Goal: Information Seeking & Learning: Learn about a topic

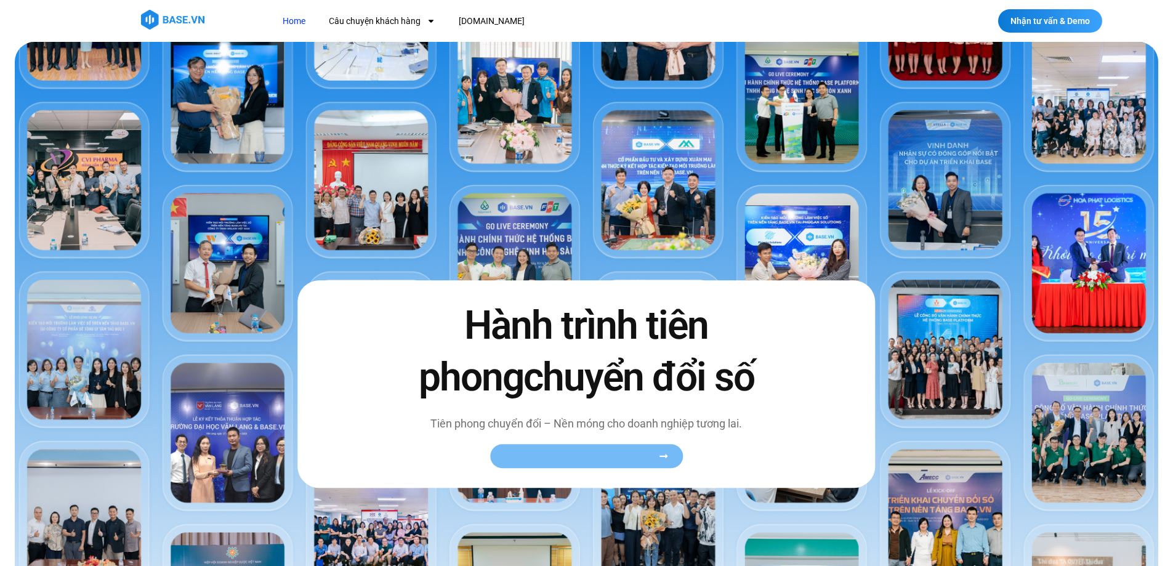
click at [602, 460] on span "Xem toàn bộ câu chuyện khách hàng" at bounding box center [580, 456] width 151 height 9
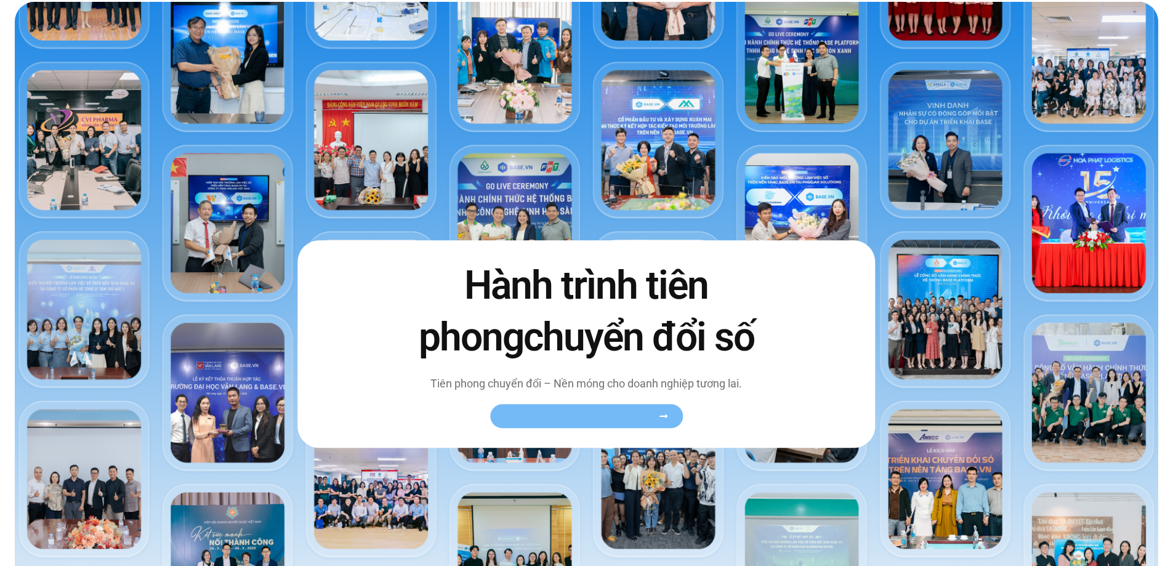
scroll to position [62, 0]
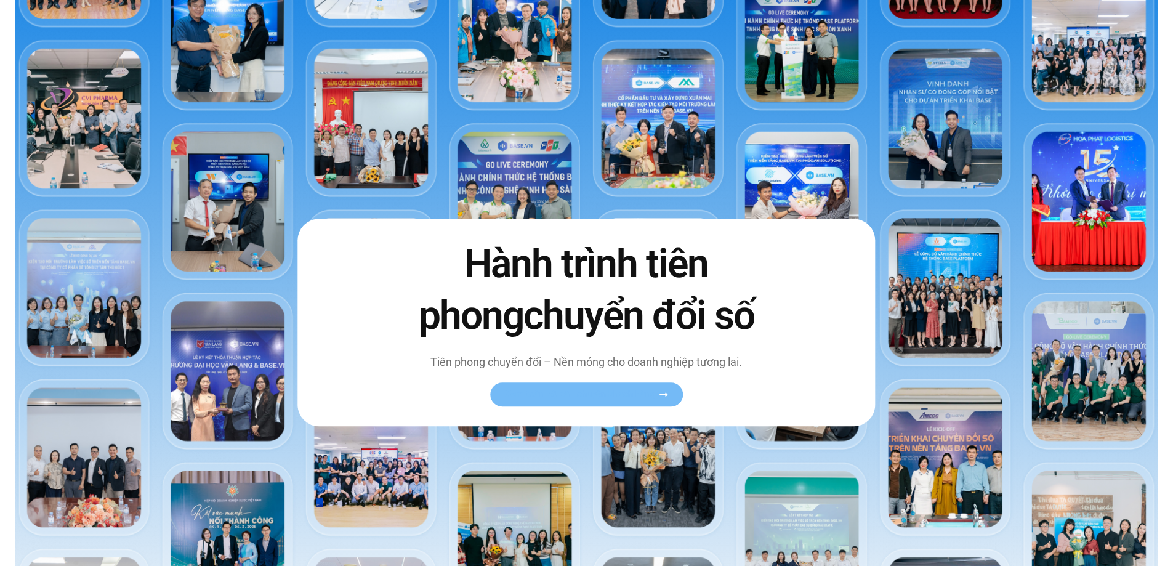
click at [605, 395] on span "Xem toàn bộ câu chuyện khách hàng" at bounding box center [580, 394] width 151 height 9
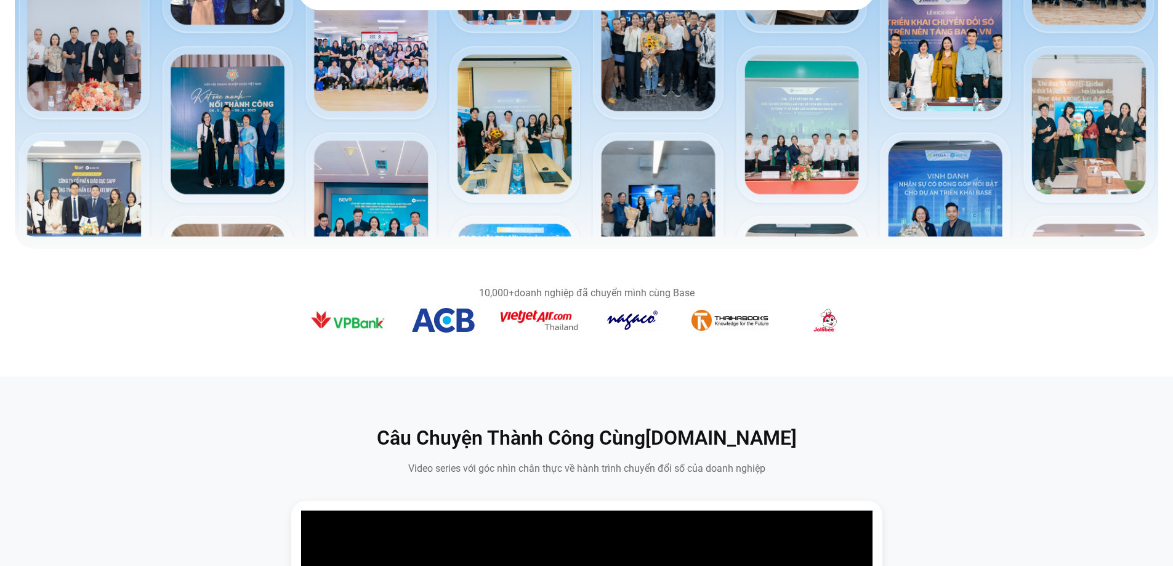
scroll to position [493, 0]
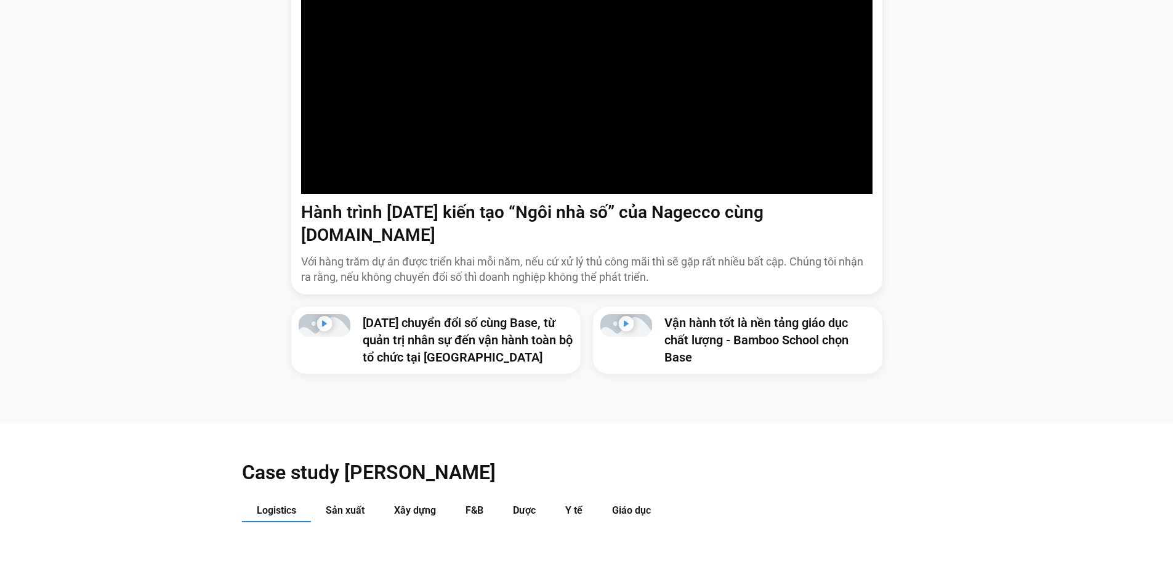
scroll to position [1047, 0]
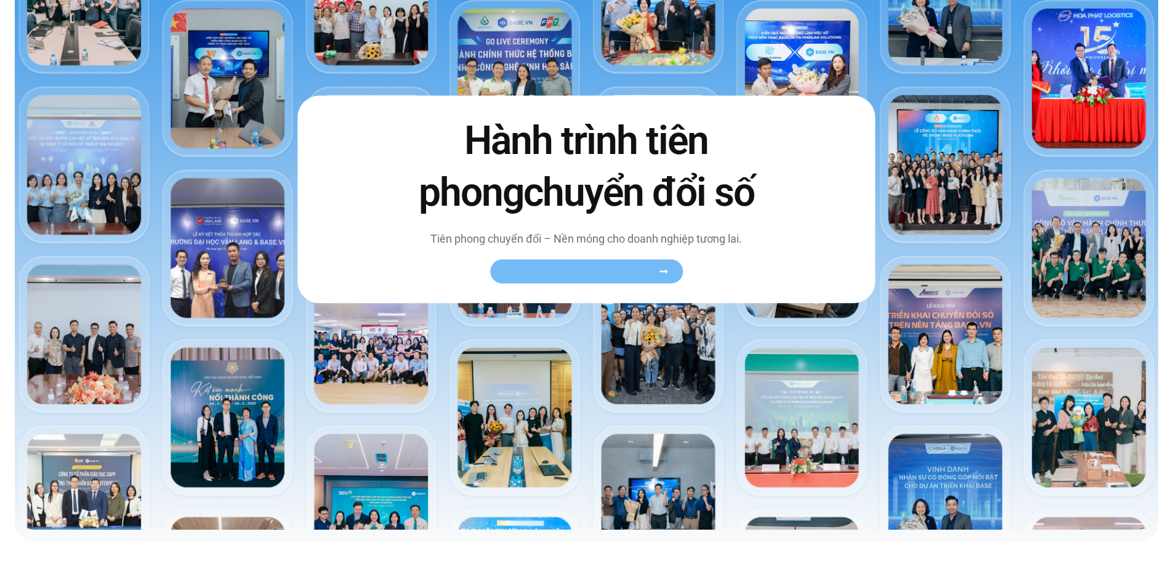
click at [615, 269] on span "Xem toàn bộ câu chuyện khách hàng" at bounding box center [580, 271] width 151 height 9
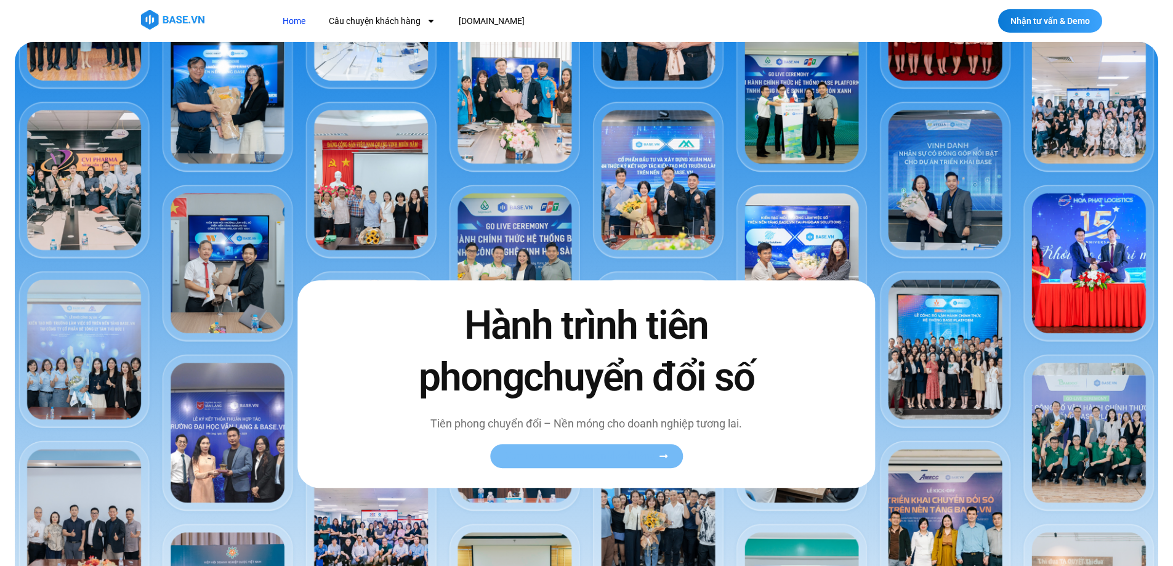
click at [631, 452] on span "Xem toàn bộ câu chuyện khách hàng" at bounding box center [580, 456] width 151 height 9
click at [358, 12] on link "Câu chuyện khách hàng" at bounding box center [382, 21] width 125 height 23
click at [360, 18] on link "Câu chuyện khách hàng" at bounding box center [382, 21] width 125 height 23
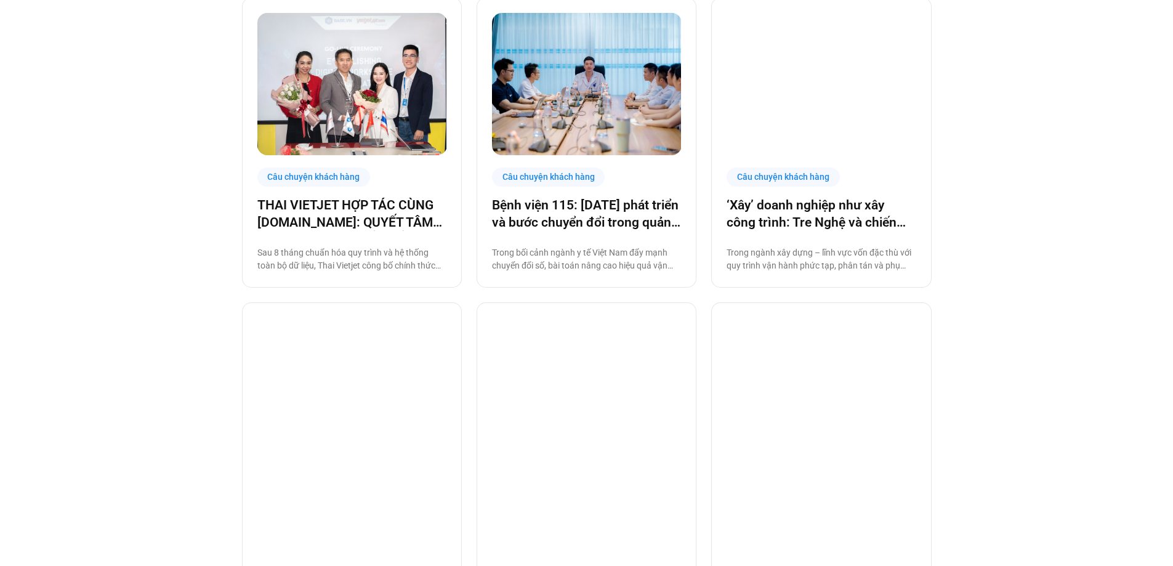
scroll to position [428, 0]
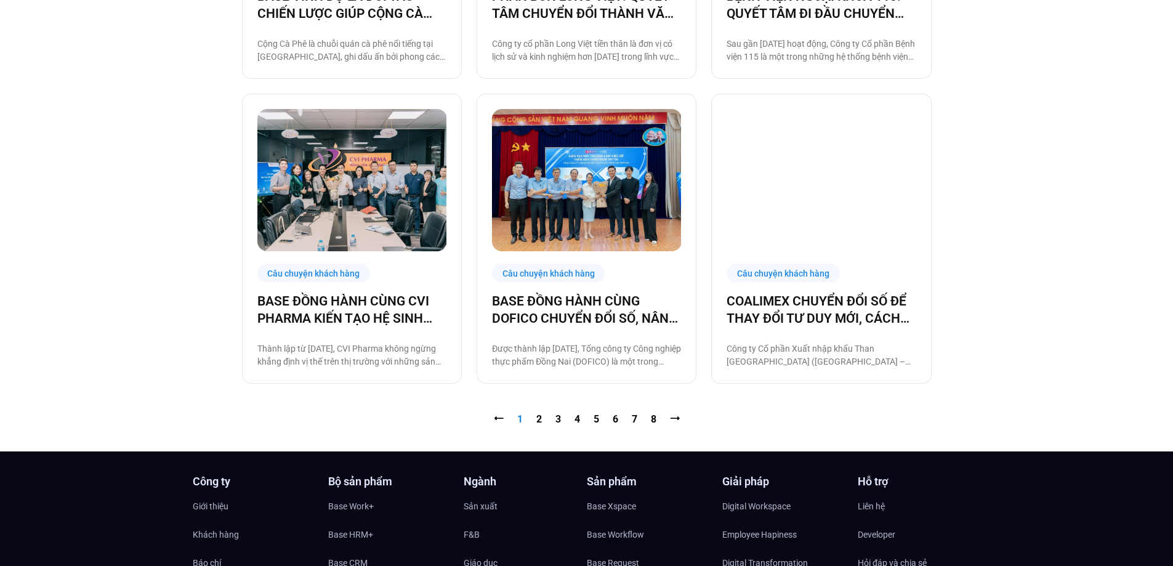
scroll to position [1355, 0]
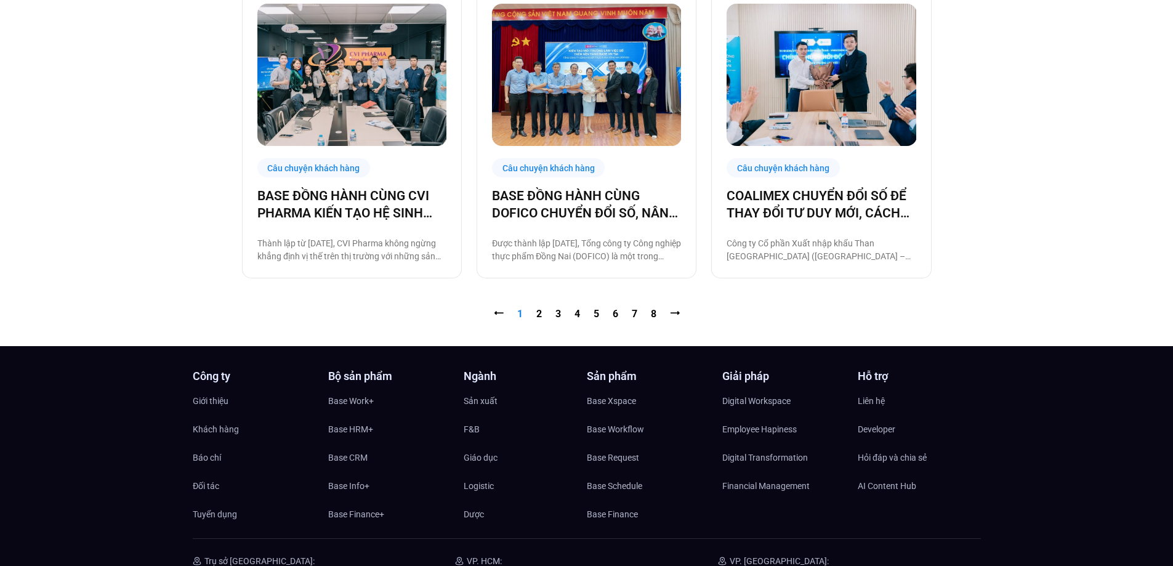
click at [553, 312] on nav "⭠ Trang 1 Trang 2 Trang 3 Trang 4 Trang 5 Trang 6 Trang 7 Trang 8 ⭢" at bounding box center [587, 314] width 690 height 15
click at [557, 312] on link "Trang 3" at bounding box center [559, 314] width 6 height 12
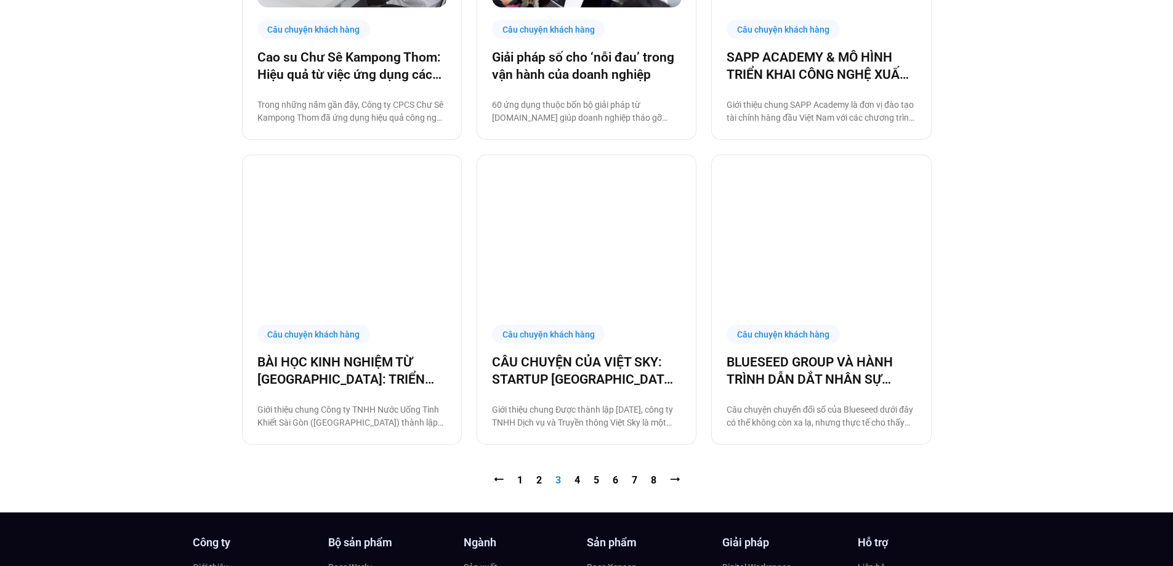
scroll to position [1170, 0]
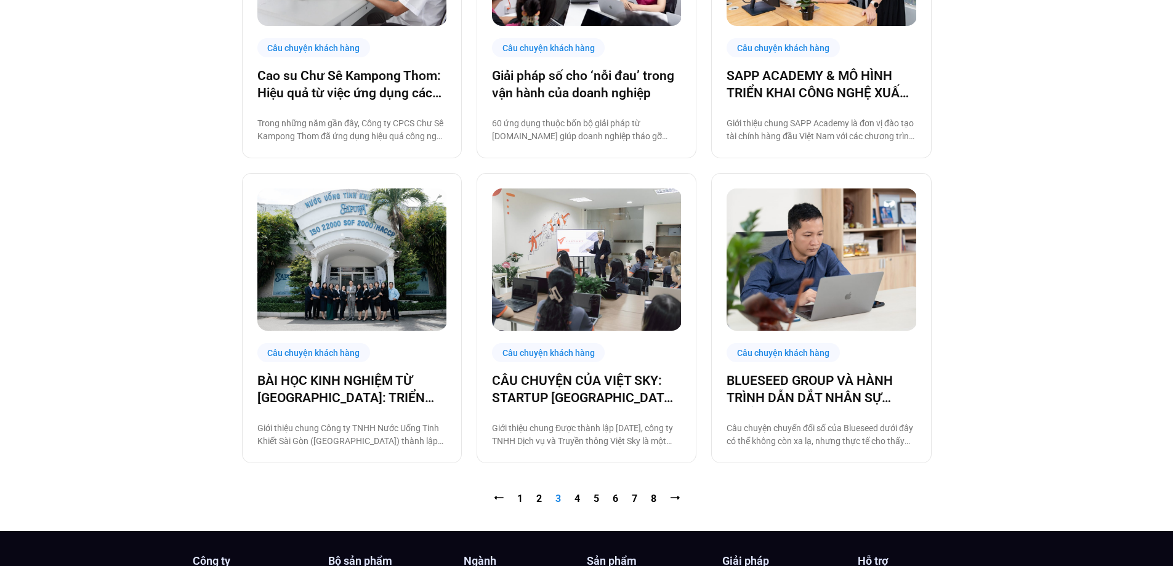
click at [556, 248] on img at bounding box center [587, 259] width 190 height 142
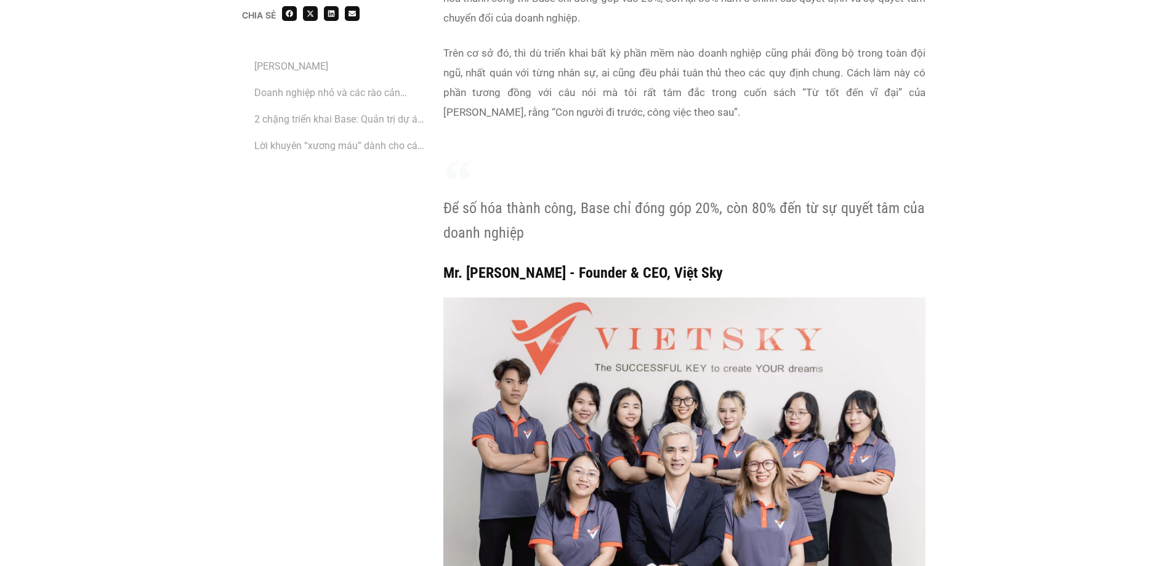
scroll to position [5667, 0]
